Goal: Task Accomplishment & Management: Complete application form

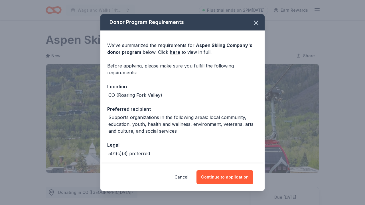
scroll to position [211, 0]
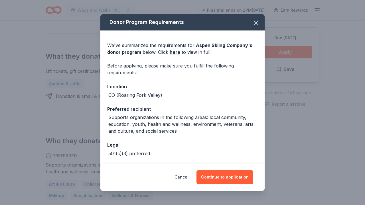
click at [265, 23] on div "Donor Program Requirements We've summarized the requirements for Aspen Skiing C…" at bounding box center [182, 102] width 365 height 205
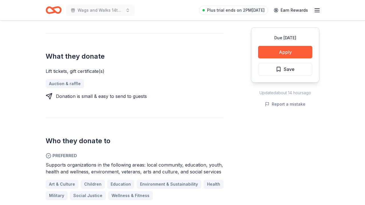
click at [258, 23] on div "Due in 39 days Apply Save Updated about 14 hours ago Report a mistake" at bounding box center [285, 119] width 68 height 312
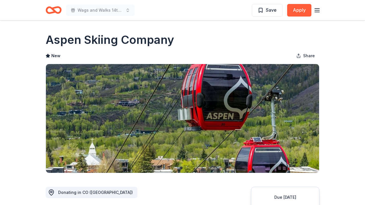
scroll to position [0, 0]
click at [52, 8] on icon "Home" at bounding box center [56, 10] width 9 height 6
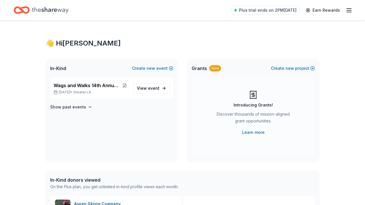
click at [58, 12] on icon "Home" at bounding box center [50, 10] width 36 height 12
click at [350, 14] on div "Plus trial ends on 2PM, 8/29 Earn Rewards" at bounding box center [291, 9] width 121 height 13
click at [346, 10] on icon "button" at bounding box center [348, 10] width 7 height 7
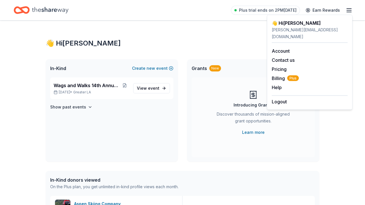
click at [246, 47] on div "👋 Hi Kennedy" at bounding box center [183, 43] width 274 height 9
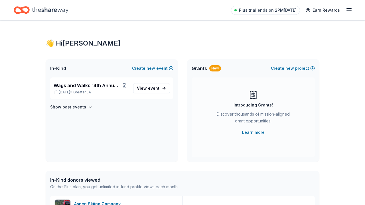
click at [61, 15] on icon "Home" at bounding box center [50, 10] width 36 height 12
click at [25, 11] on icon "Home" at bounding box center [22, 9] width 16 height 13
click at [156, 91] on span "View event" at bounding box center [148, 88] width 23 height 7
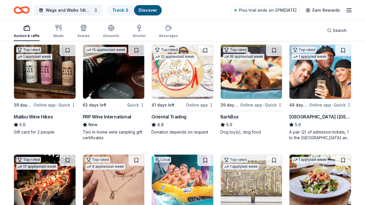
scroll to position [61, 0]
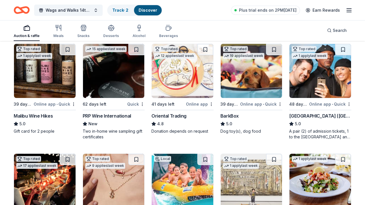
click at [46, 72] on img at bounding box center [45, 71] width 62 height 54
click at [253, 91] on img at bounding box center [252, 71] width 62 height 54
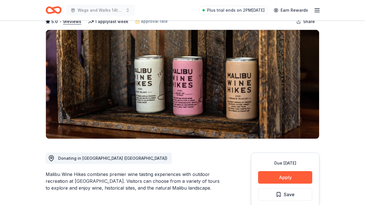
scroll to position [63, 0]
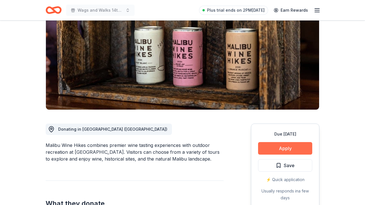
click at [291, 150] on button "Apply" at bounding box center [285, 148] width 54 height 13
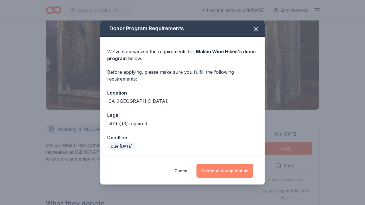
click at [218, 170] on button "Continue to application" at bounding box center [224, 171] width 57 height 14
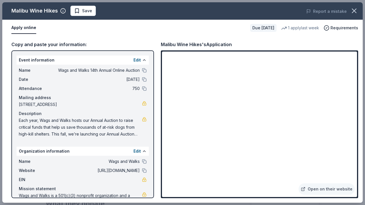
click at [80, 17] on div "Malibu Wine Hikes Save Report a mistake" at bounding box center [182, 10] width 360 height 17
click at [80, 10] on span "Save" at bounding box center [83, 10] width 18 height 7
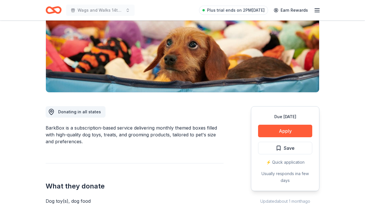
scroll to position [111, 0]
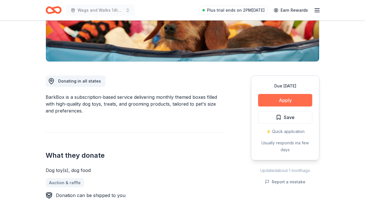
click at [301, 100] on button "Apply" at bounding box center [285, 100] width 54 height 13
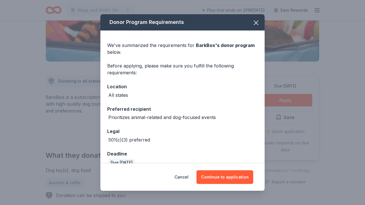
scroll to position [7, 0]
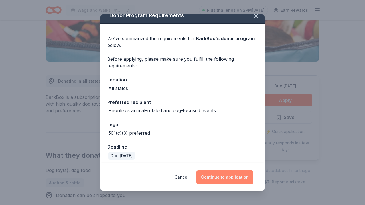
click at [227, 174] on button "Continue to application" at bounding box center [224, 177] width 57 height 14
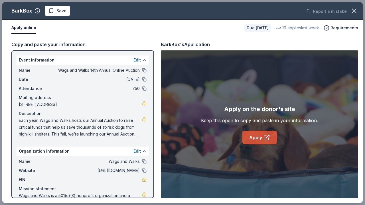
click at [257, 136] on link "Apply" at bounding box center [259, 138] width 34 height 14
